Goal: Information Seeking & Learning: Learn about a topic

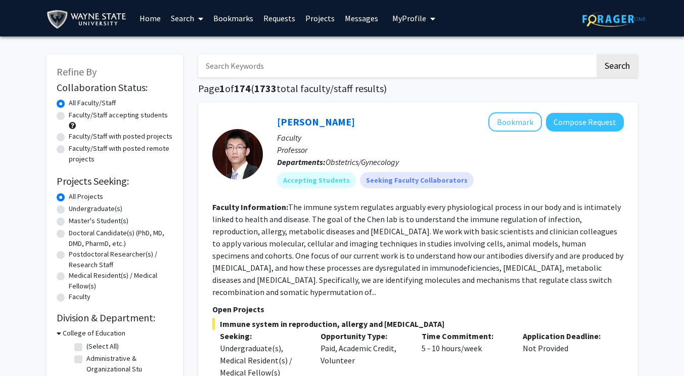
click at [100, 211] on label "Undergraduate(s)" at bounding box center [96, 208] width 54 height 11
click at [75, 210] on input "Undergraduate(s)" at bounding box center [72, 206] width 7 height 7
radio input "true"
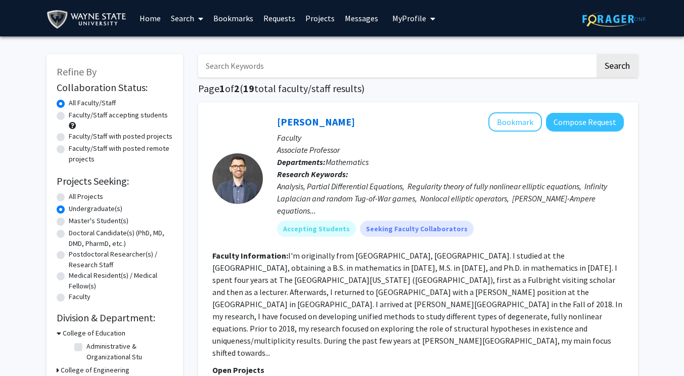
click at [110, 115] on label "Faculty/Staff accepting students" at bounding box center [118, 115] width 99 height 11
click at [75, 115] on input "Faculty/Staff accepting students" at bounding box center [72, 113] width 7 height 7
radio input "true"
click at [108, 102] on label "All Faculty/Staff" at bounding box center [92, 103] width 47 height 11
click at [75, 102] on input "All Faculty/Staff" at bounding box center [72, 101] width 7 height 7
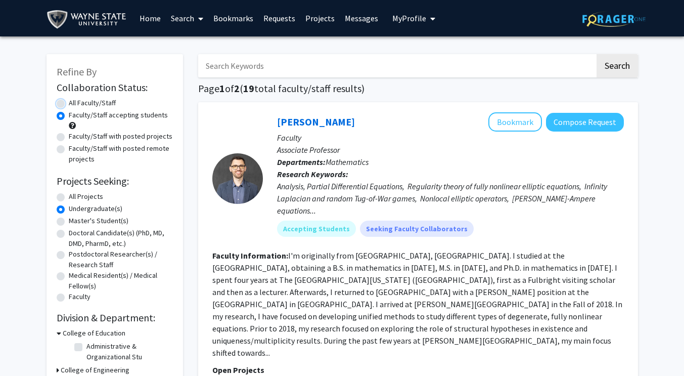
radio input "true"
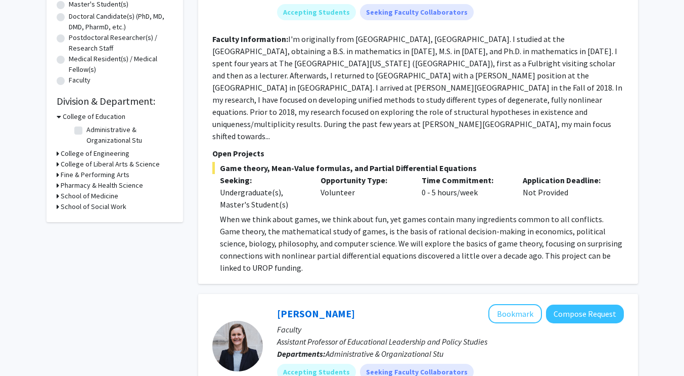
scroll to position [217, 0]
click at [127, 162] on h3 "College of Liberal Arts & Science" at bounding box center [110, 163] width 99 height 11
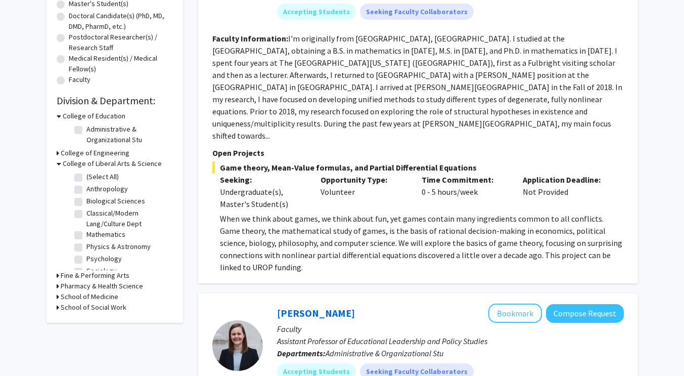
scroll to position [10, 0]
click at [101, 247] on label "Psychology" at bounding box center [103, 248] width 35 height 11
click at [93, 247] on input "Psychology" at bounding box center [89, 246] width 7 height 7
checkbox input "true"
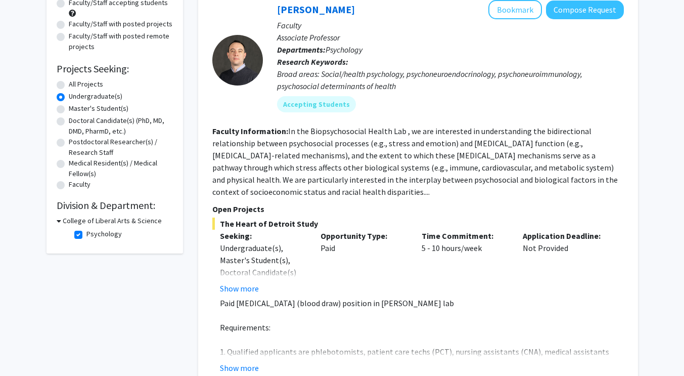
scroll to position [113, 0]
click at [251, 365] on button "Show more" at bounding box center [239, 367] width 39 height 12
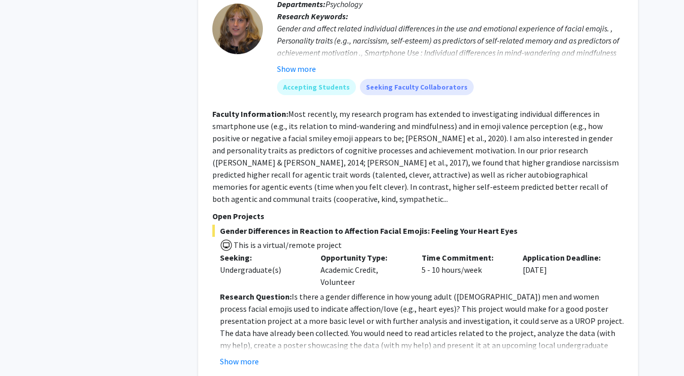
scroll to position [684, 0]
click at [243, 354] on button "Show more" at bounding box center [239, 360] width 39 height 12
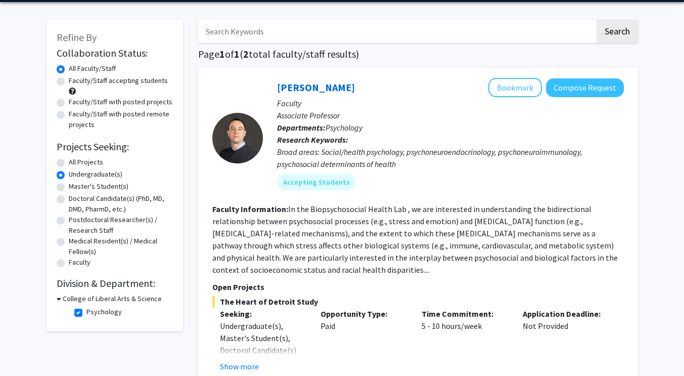
scroll to position [32, 0]
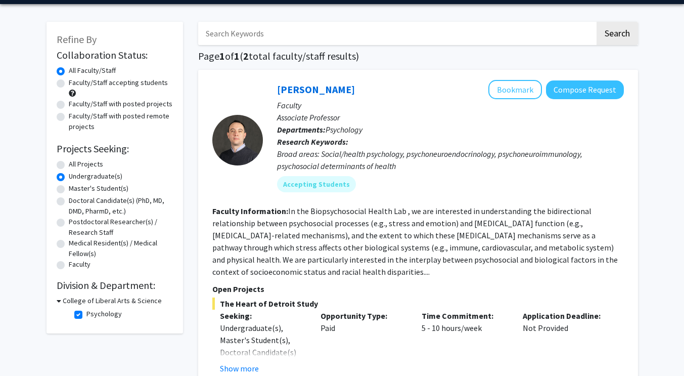
click at [137, 79] on label "Faculty/Staff accepting students" at bounding box center [118, 82] width 99 height 11
click at [75, 79] on input "Faculty/Staff accepting students" at bounding box center [72, 80] width 7 height 7
radio input "true"
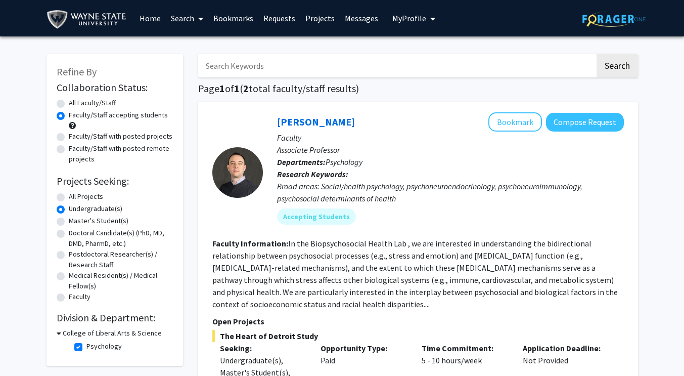
click at [110, 102] on label "All Faculty/Staff" at bounding box center [92, 103] width 47 height 11
click at [75, 102] on input "All Faculty/Staff" at bounding box center [72, 101] width 7 height 7
radio input "true"
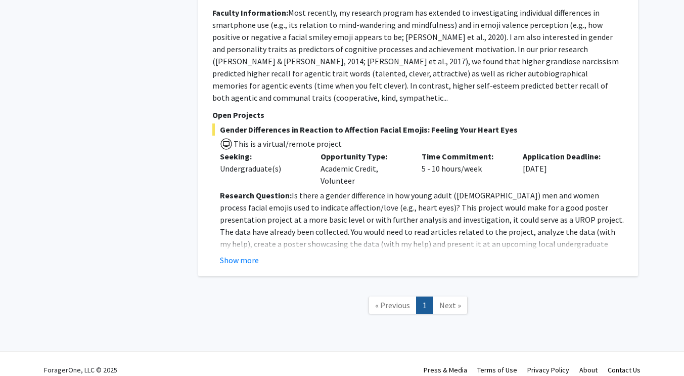
scroll to position [593, 0]
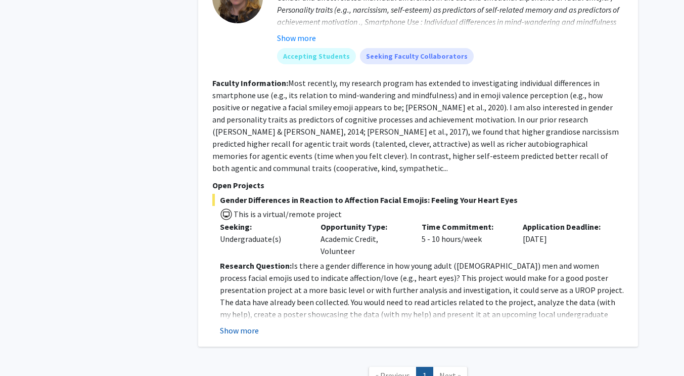
click at [255, 324] on button "Show more" at bounding box center [239, 330] width 39 height 12
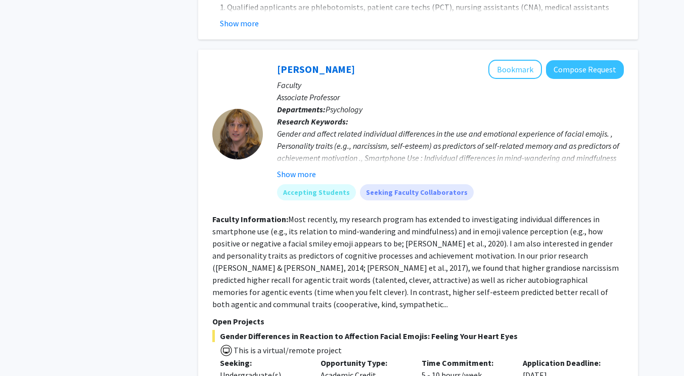
scroll to position [456, 0]
click at [311, 171] on button "Show more" at bounding box center [296, 174] width 39 height 12
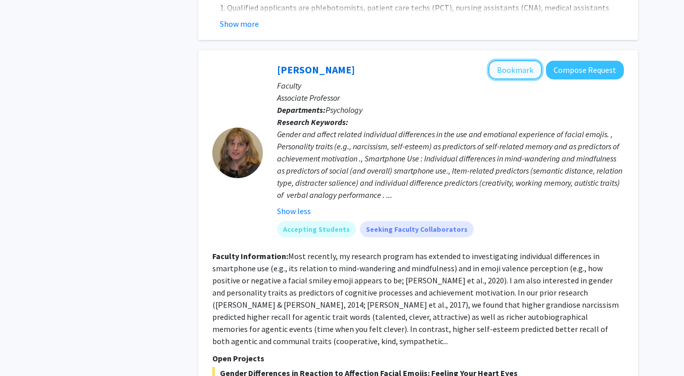
click at [515, 74] on button "Bookmark" at bounding box center [516, 69] width 54 height 19
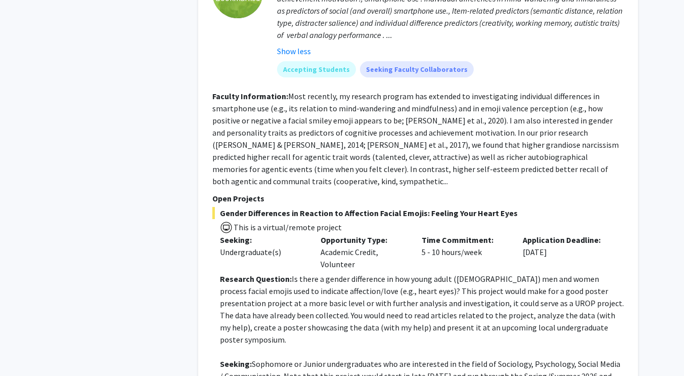
scroll to position [615, 0]
click at [300, 52] on button "Show less" at bounding box center [294, 52] width 34 height 12
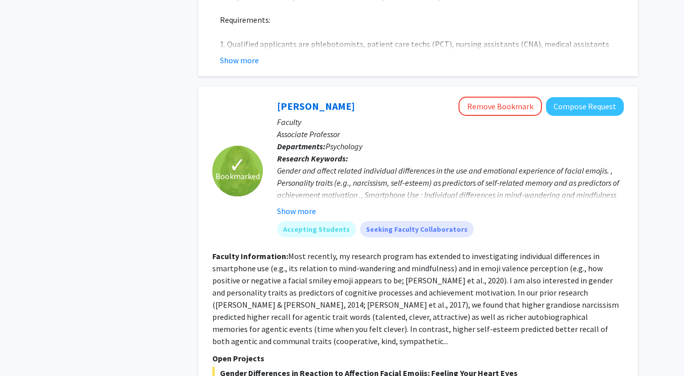
scroll to position [419, 0]
click at [301, 211] on button "Show more" at bounding box center [296, 211] width 39 height 12
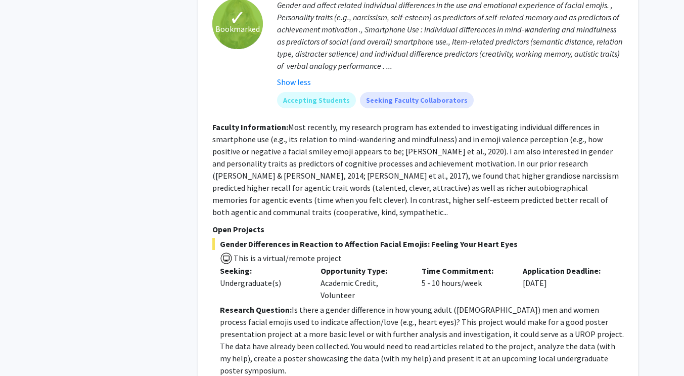
scroll to position [586, 0]
